Goal: Task Accomplishment & Management: Use online tool/utility

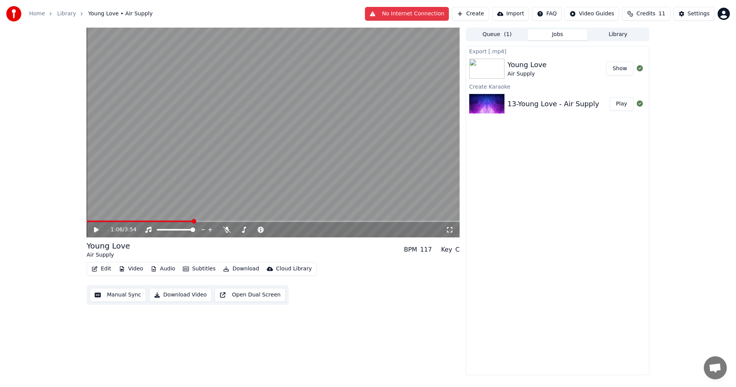
click at [582, 183] on div "Export [.mp4] Young Love Air Supply Show Create Karaoke 13-Young Love - Air Sup…" at bounding box center [558, 210] width 184 height 329
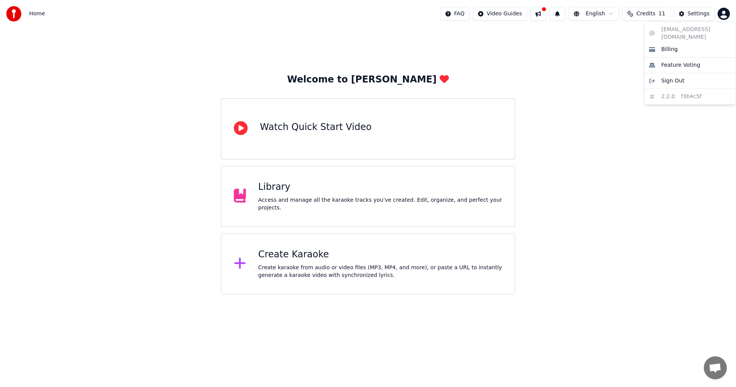
click at [725, 13] on html "Home FAQ Video Guides English Credits 11 Settings Welcome to Youka Watch Quick …" at bounding box center [368, 147] width 736 height 294
click at [591, 121] on html "Home FAQ Video Guides English Credits 11 Settings Welcome to Youka Watch Quick …" at bounding box center [368, 147] width 736 height 294
click at [655, 13] on span "Credits" at bounding box center [645, 14] width 19 height 8
click at [644, 73] on button "Refresh" at bounding box center [649, 71] width 39 height 14
click at [632, 108] on div "Welcome to Youka Watch Quick Start Video Library Access and manage all the kara…" at bounding box center [368, 161] width 736 height 267
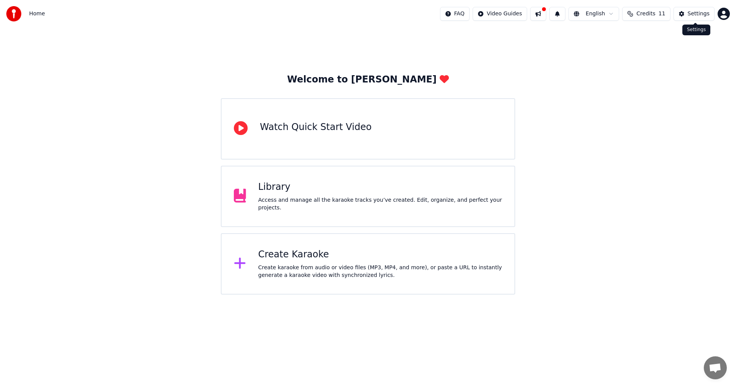
click at [699, 17] on div "Settings" at bounding box center [699, 14] width 22 height 8
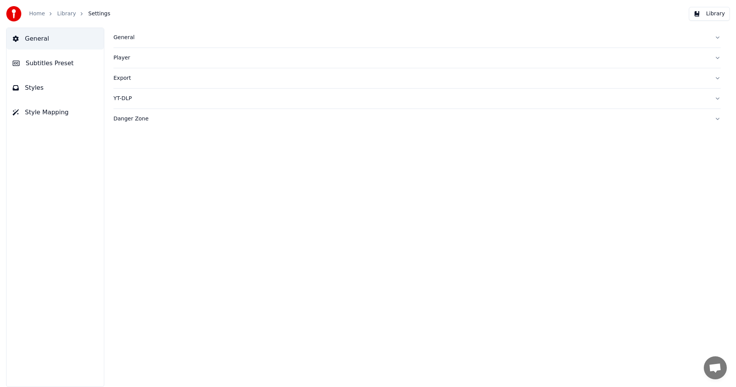
click at [718, 37] on button "General" at bounding box center [416, 38] width 607 height 20
click at [18, 11] on img at bounding box center [13, 13] width 15 height 15
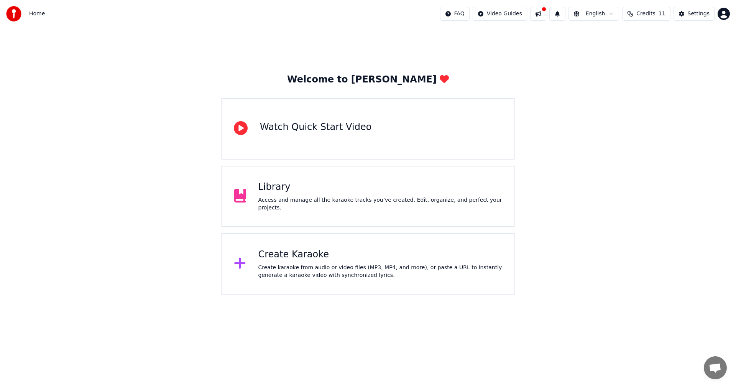
click at [286, 264] on div "Create karaoke from audio or video files (MP3, MP4, and more), or paste a URL t…" at bounding box center [380, 271] width 244 height 15
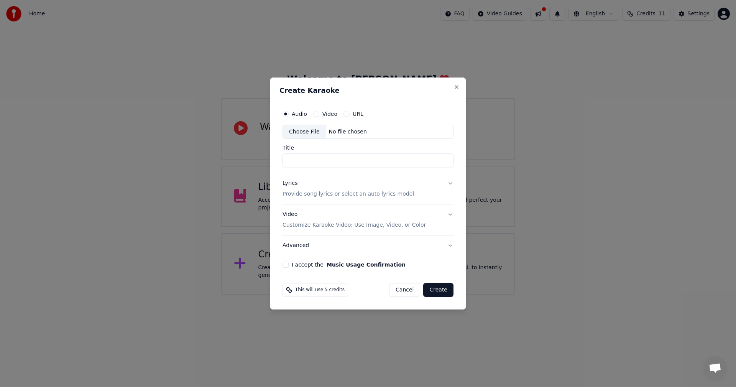
click at [305, 131] on div "Choose File" at bounding box center [304, 132] width 43 height 14
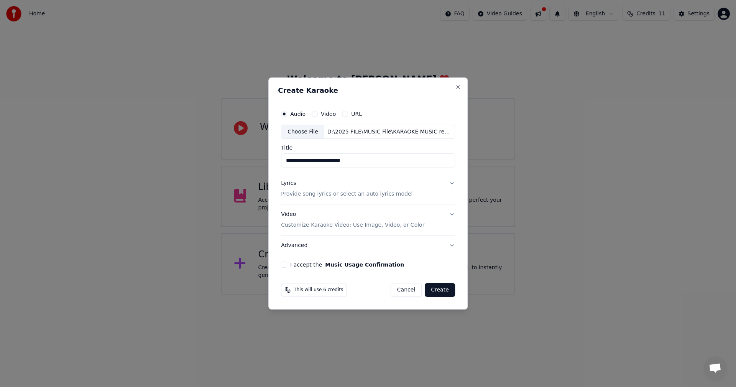
click at [296, 162] on input "**********" at bounding box center [368, 161] width 174 height 14
type input "**********"
click at [305, 192] on p "Provide song lyrics or select an auto lyrics model" at bounding box center [346, 194] width 131 height 8
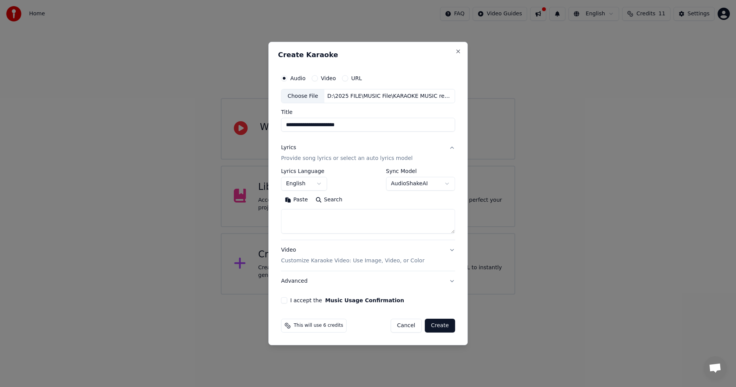
click at [315, 216] on textarea at bounding box center [368, 221] width 174 height 25
paste textarea "**********"
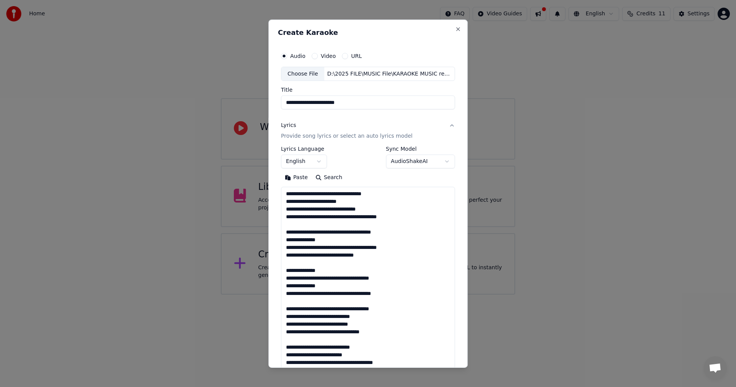
scroll to position [423, 0]
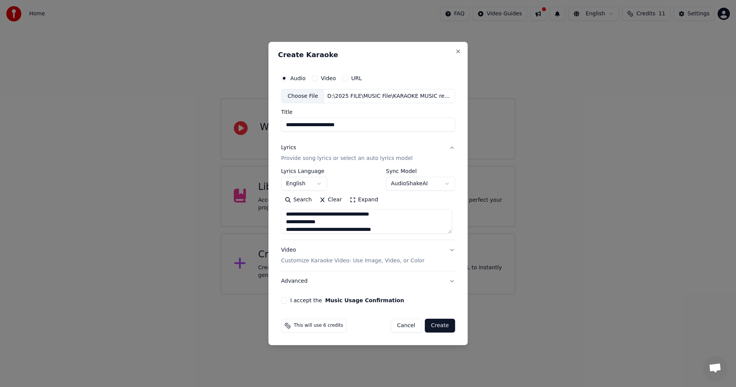
type textarea "**********"
click at [286, 299] on button "I accept the Music Usage Confirmation" at bounding box center [284, 300] width 6 height 6
click at [438, 326] on button "Create" at bounding box center [440, 325] width 30 height 14
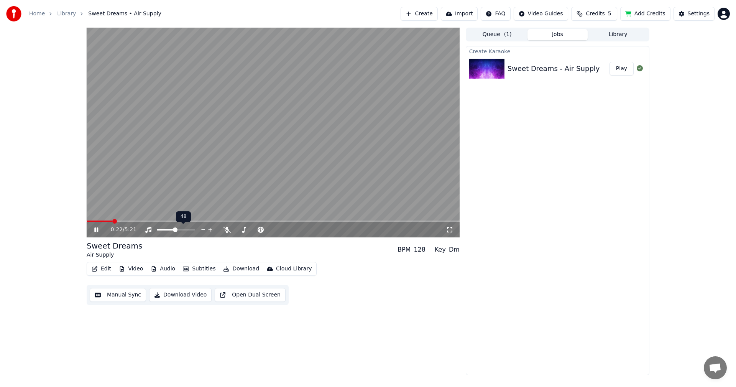
click at [175, 230] on span at bounding box center [175, 229] width 5 height 5
click at [157, 230] on span at bounding box center [159, 229] width 5 height 5
click at [97, 228] on icon at bounding box center [96, 229] width 4 height 5
click at [88, 222] on span at bounding box center [90, 221] width 5 height 5
click at [95, 228] on icon at bounding box center [96, 229] width 5 height 5
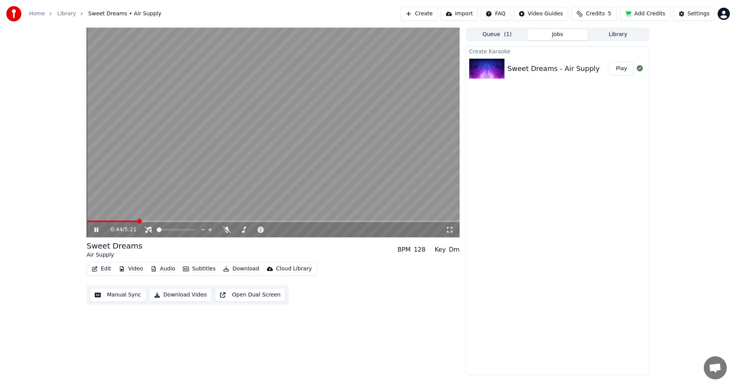
click at [137, 222] on span at bounding box center [139, 221] width 5 height 5
click at [148, 229] on icon at bounding box center [148, 230] width 8 height 6
click at [167, 230] on span at bounding box center [168, 229] width 5 height 5
click at [87, 221] on span at bounding box center [89, 221] width 5 height 5
click at [98, 229] on icon at bounding box center [96, 229] width 4 height 5
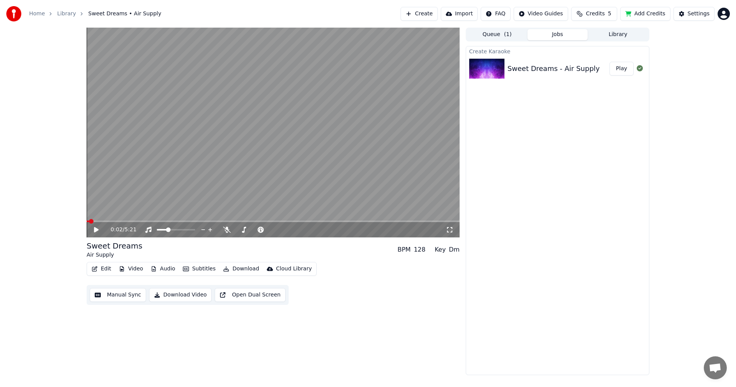
click at [89, 222] on span at bounding box center [91, 221] width 5 height 5
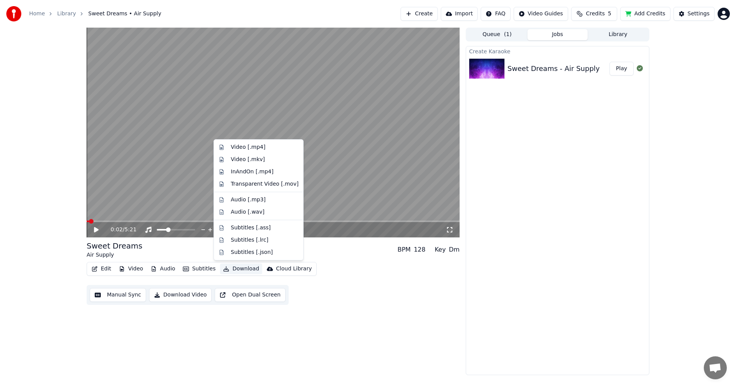
click at [231, 270] on button "Download" at bounding box center [241, 268] width 42 height 11
click at [244, 147] on div "Video [.mp4]" at bounding box center [248, 147] width 34 height 8
